Goal: Complete application form: Complete application form

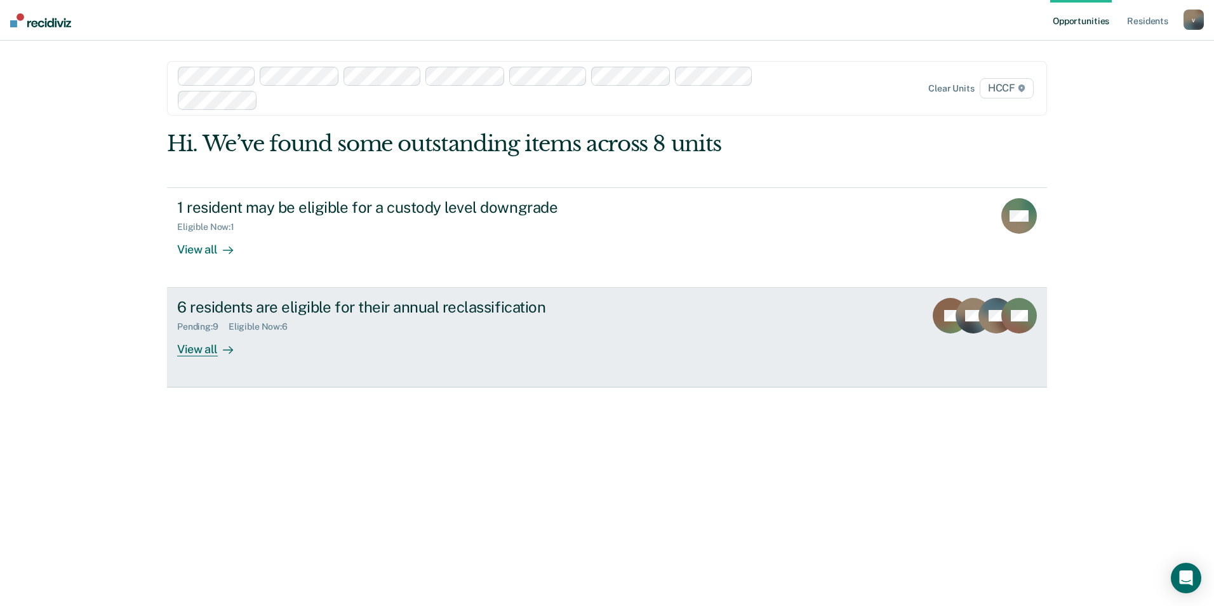
click at [206, 349] on div "View all" at bounding box center [212, 344] width 71 height 25
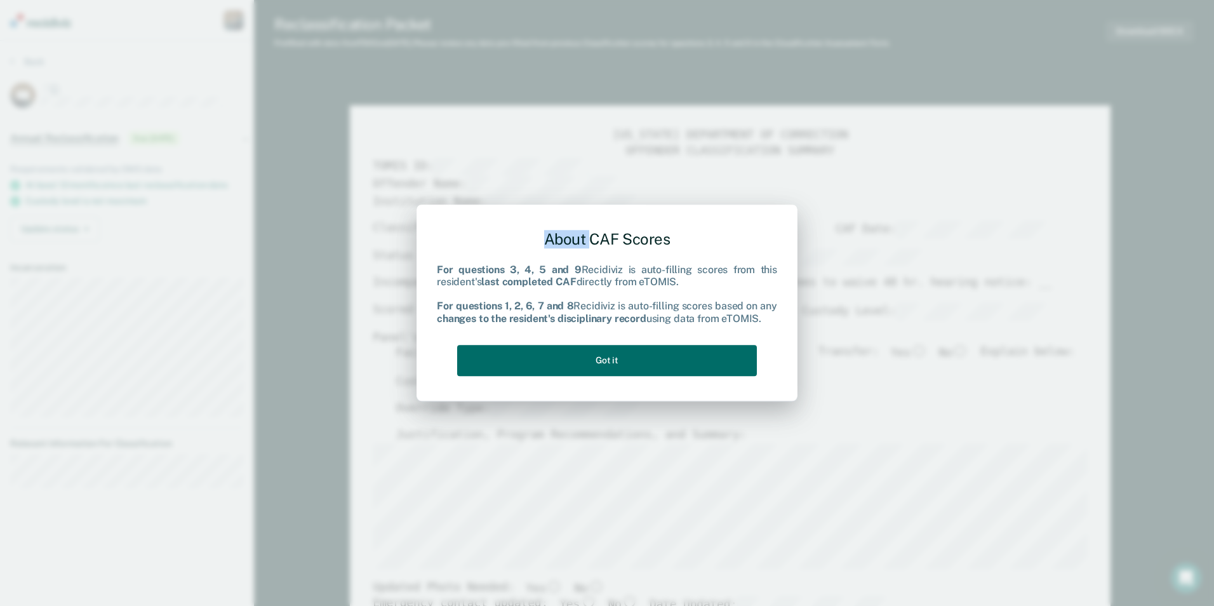
click at [1110, 288] on div "About CAF Scores For questions 3, 4, 5 and 9 Recidiviz is auto-filling scores f…" at bounding box center [607, 303] width 1214 height 606
click at [636, 363] on button "Got it" at bounding box center [607, 360] width 300 height 31
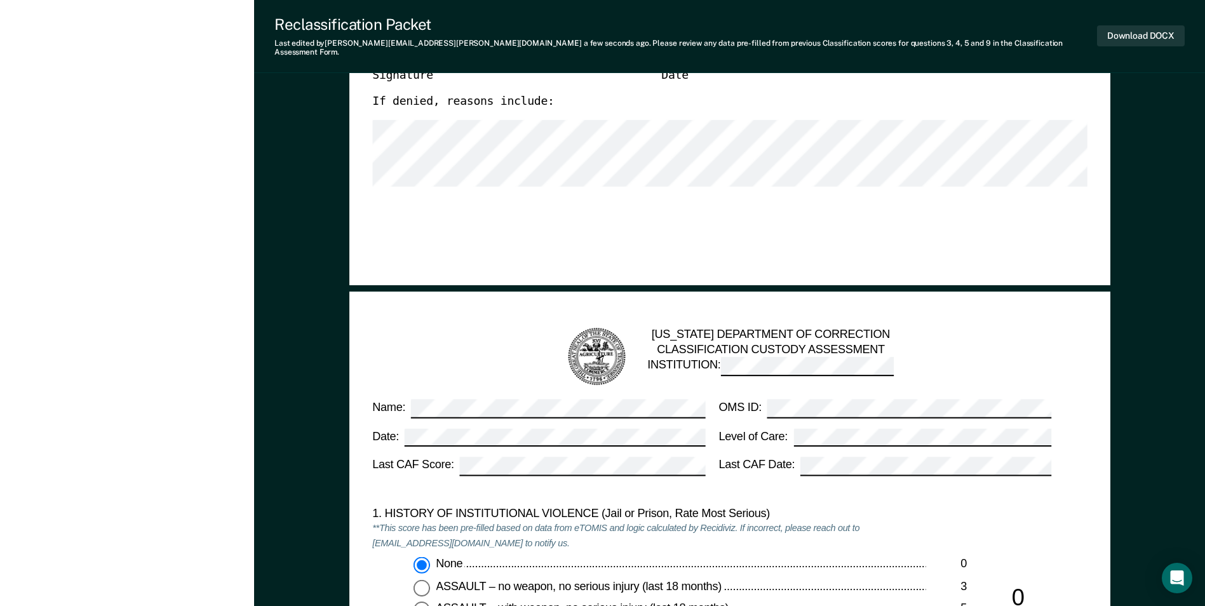
scroll to position [826, 0]
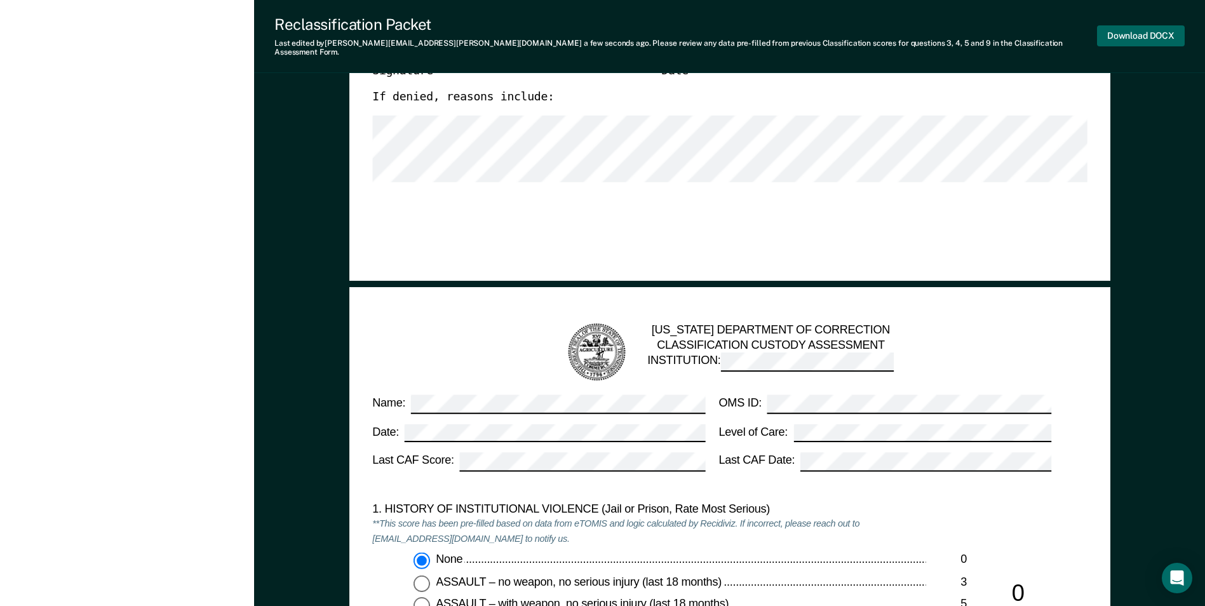
click at [1132, 28] on button "Download DOCX" at bounding box center [1141, 35] width 88 height 21
type textarea "x"
